Goal: Complete application form

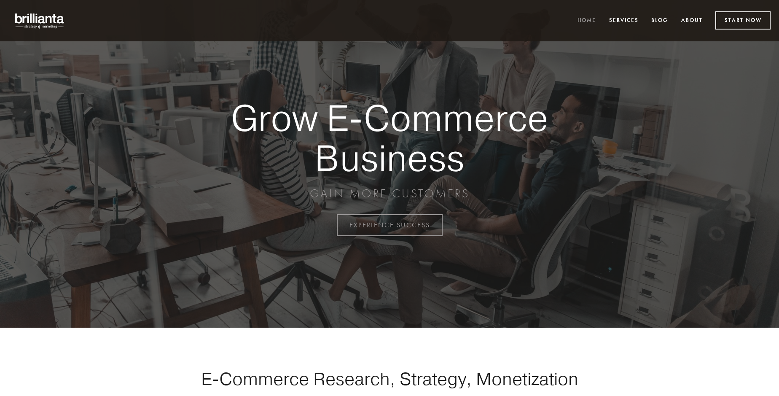
scroll to position [2210, 0]
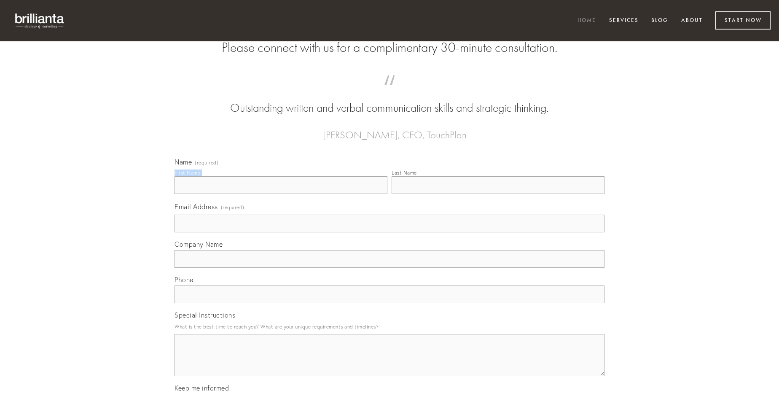
type input "[PERSON_NAME] DVM"
click at [498, 194] on input "Last Name" at bounding box center [498, 185] width 213 height 18
type input "[PERSON_NAME] DVM"
click at [389, 232] on input "Email Address (required)" at bounding box center [390, 224] width 430 height 18
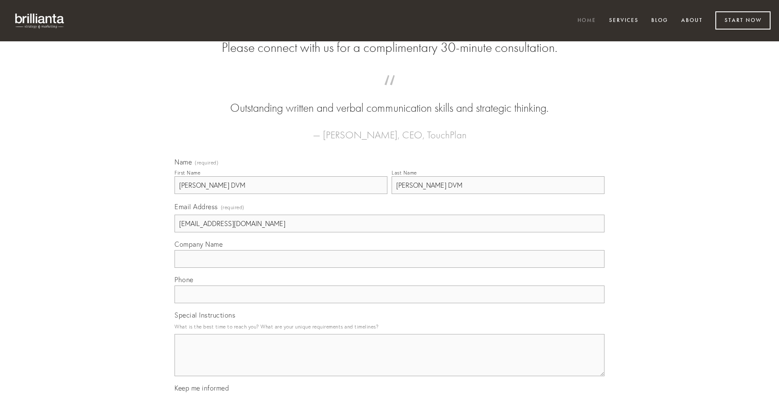
type input "[EMAIL_ADDRESS][DOMAIN_NAME]"
click at [389, 268] on input "Company Name" at bounding box center [390, 259] width 430 height 18
type input "alo"
click at [389, 303] on input "text" at bounding box center [390, 294] width 430 height 18
click at [389, 363] on textarea "Special Instructions" at bounding box center [390, 355] width 430 height 42
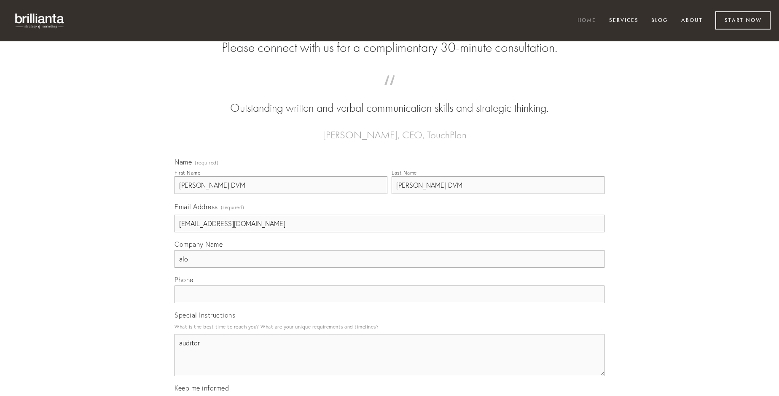
type textarea "auditor"
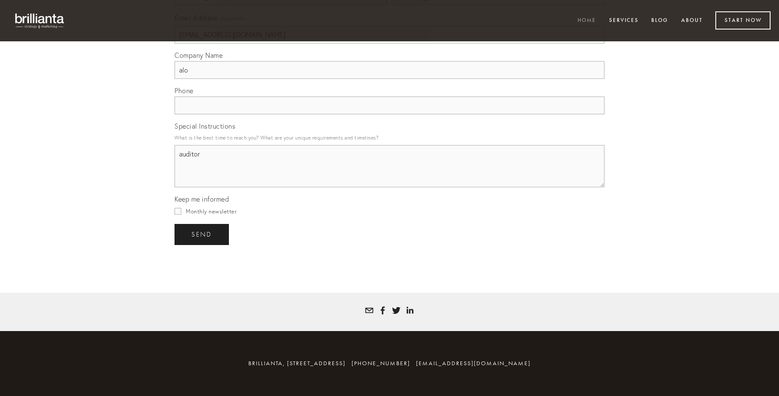
click at [202, 234] on span "send" at bounding box center [201, 235] width 21 height 8
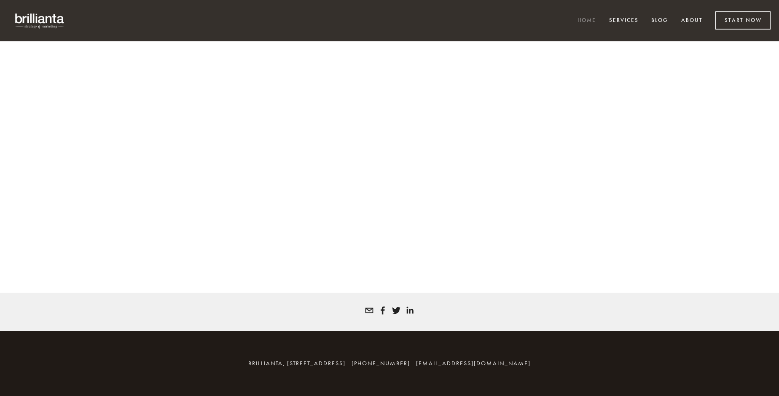
scroll to position [2198, 0]
